Goal: Share content

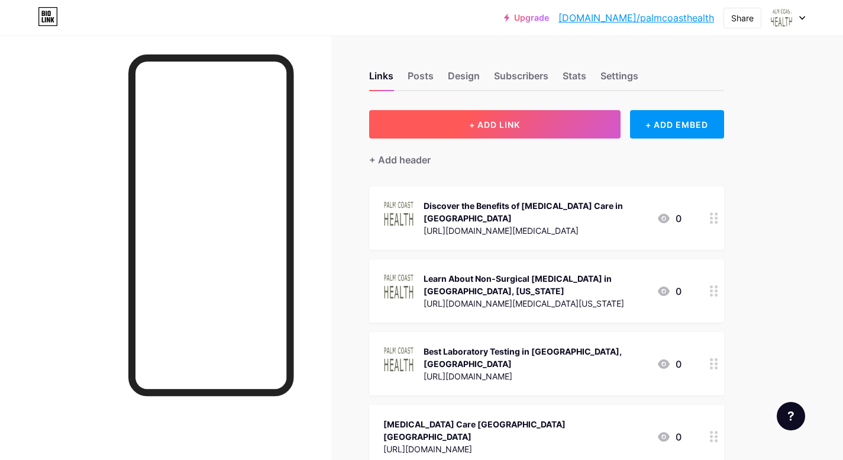
click at [489, 124] on span "+ ADD LINK" at bounding box center [494, 125] width 51 height 10
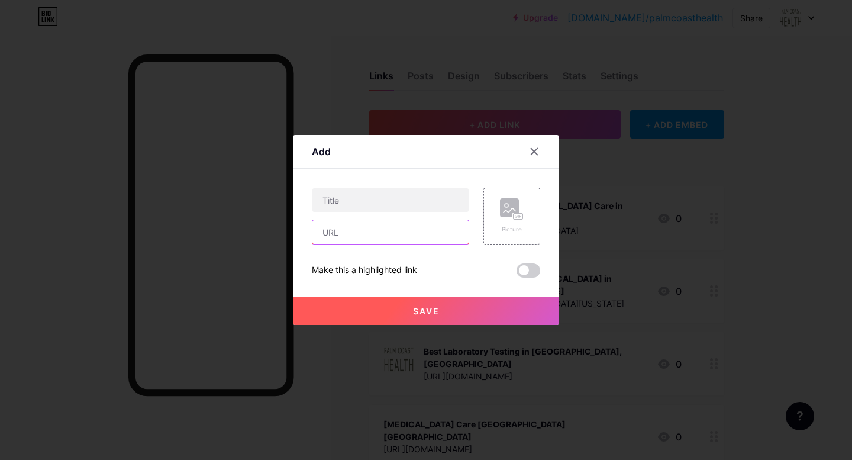
click at [377, 230] on input "text" at bounding box center [390, 232] width 156 height 24
paste input "[URL][DOMAIN_NAME]"
type input "[URL][DOMAIN_NAME]"
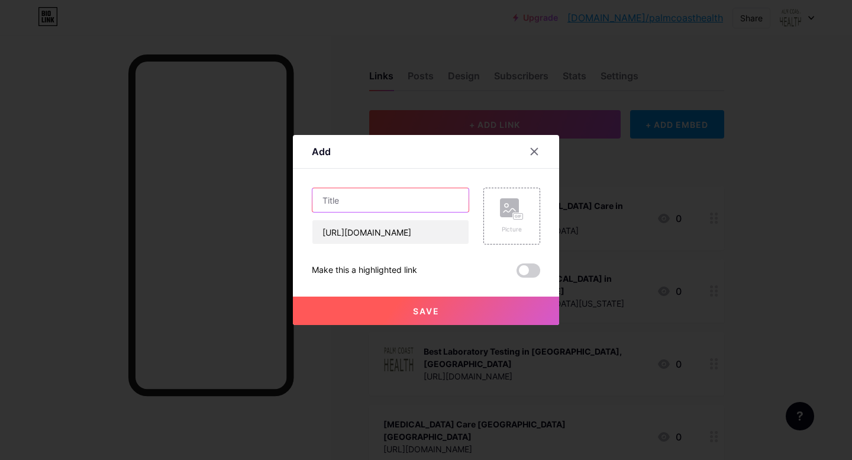
click at [346, 197] on input "text" at bounding box center [390, 200] width 156 height 24
paste input "Unlocking Better Health: Top Blood Testing in [GEOGRAPHIC_DATA] You Can Trust"
type input "Unlocking Better Health: Top Blood Testing in [GEOGRAPHIC_DATA] You Can Trust"
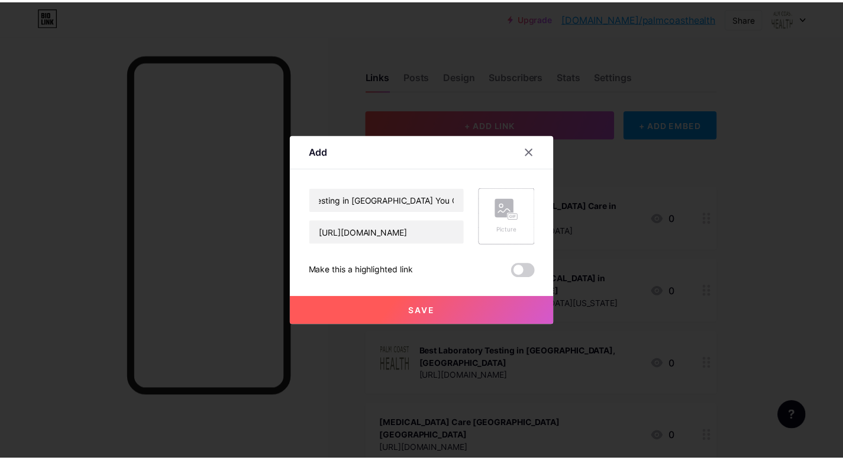
scroll to position [0, 0]
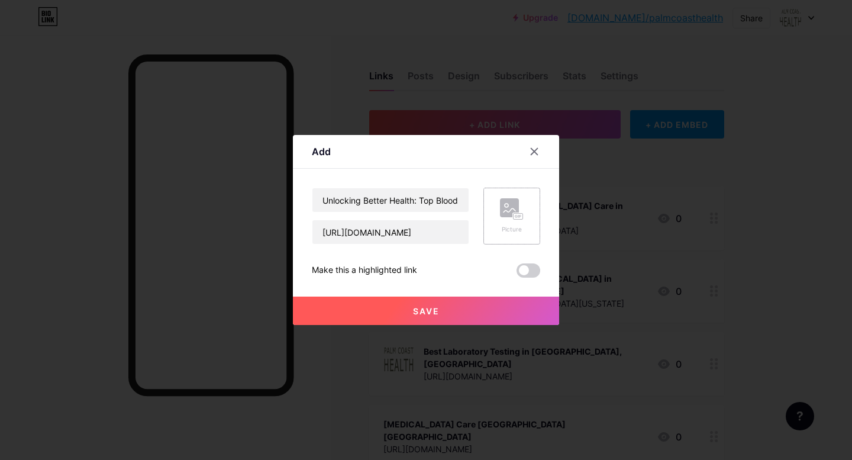
click at [509, 220] on icon at bounding box center [512, 209] width 24 height 22
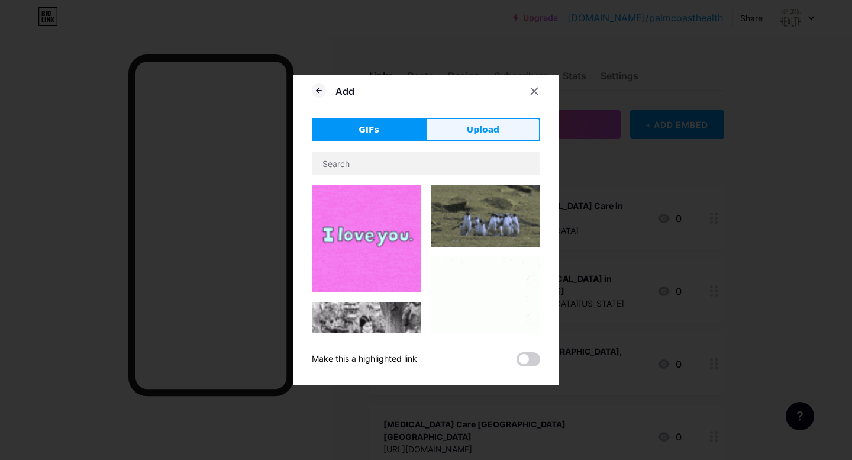
click at [465, 132] on button "Upload" at bounding box center [483, 130] width 114 height 24
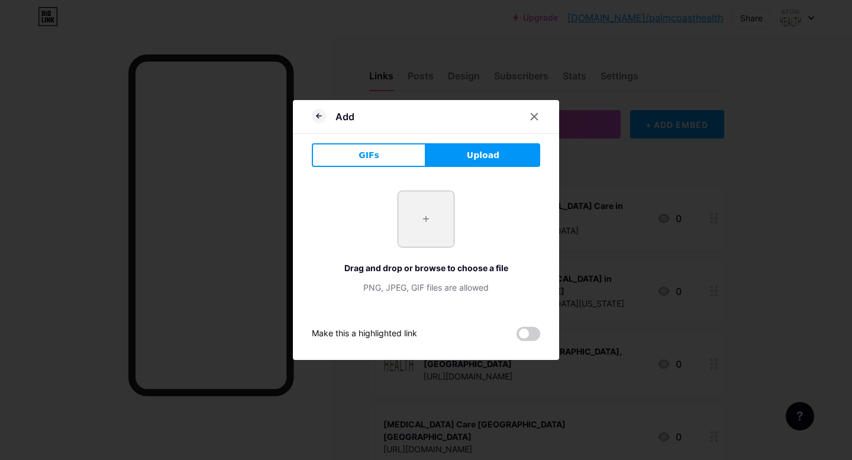
click at [424, 228] on input "file" at bounding box center [426, 219] width 56 height 56
type input "C:\fakepath\2.png"
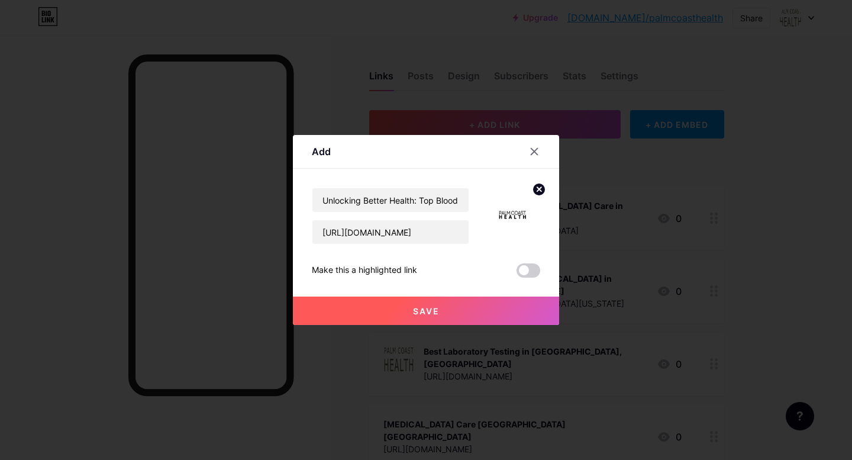
click at [456, 308] on button "Save" at bounding box center [426, 310] width 266 height 28
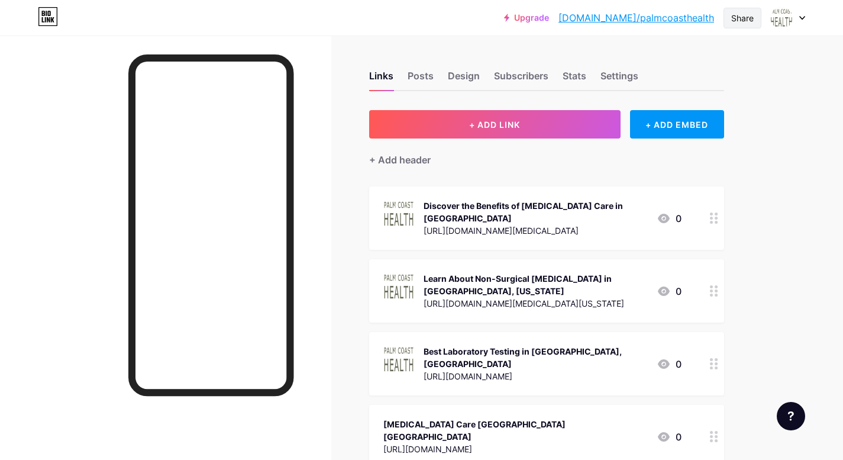
click at [738, 21] on div "Share" at bounding box center [742, 18] width 22 height 12
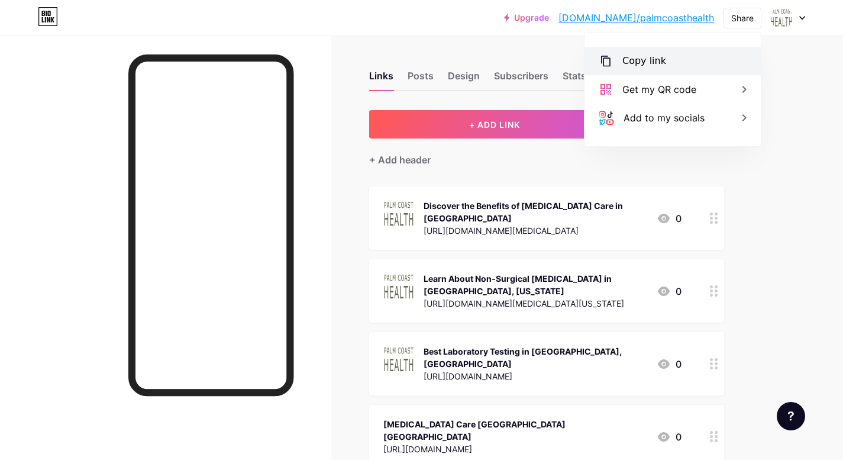
click at [661, 59] on div "Copy link" at bounding box center [645, 61] width 44 height 14
